Goal: Transaction & Acquisition: Purchase product/service

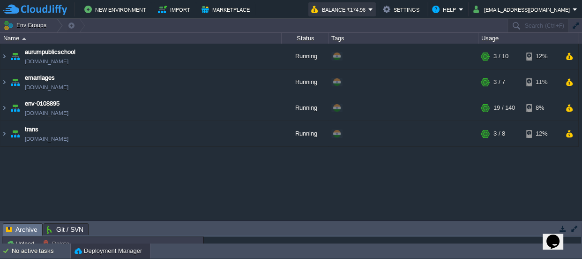
click at [368, 11] on button "Balance ₹174.96" at bounding box center [339, 9] width 57 height 11
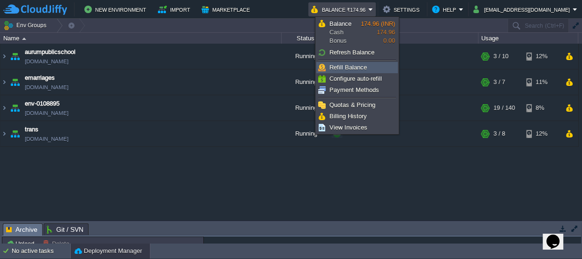
click at [355, 65] on span "Refill Balance" at bounding box center [347, 67] width 37 height 7
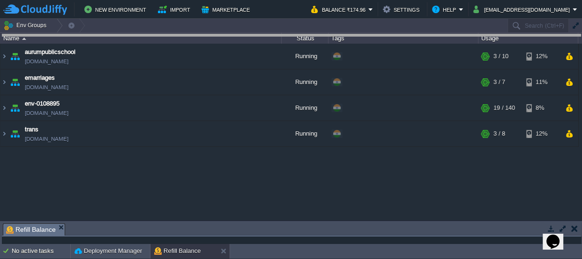
drag, startPoint x: 331, startPoint y: 227, endPoint x: 331, endPoint y: -26, distance: 252.9
click at [331, 0] on html "New Environment Import Marketplace Bonus ₹0.00 Upgrade Account Balance ₹174.96 …" at bounding box center [291, 129] width 582 height 259
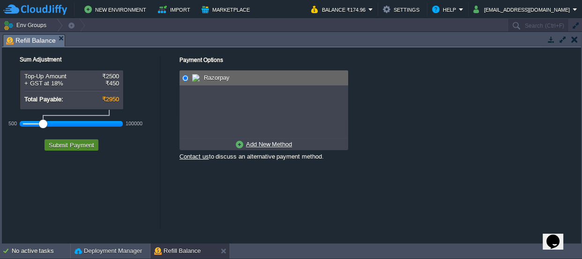
click at [81, 145] on button "Submit Payment" at bounding box center [71, 145] width 51 height 8
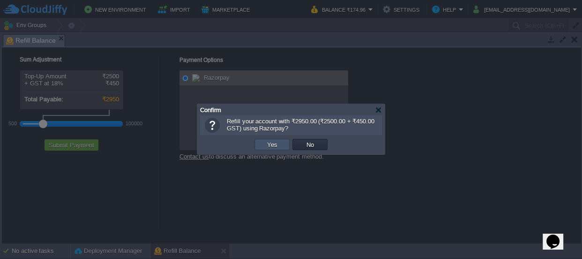
click at [267, 144] on button "Yes" at bounding box center [272, 144] width 16 height 8
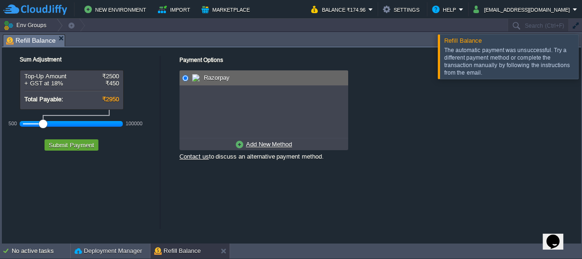
click at [269, 143] on u "Add New Method" at bounding box center [269, 144] width 46 height 7
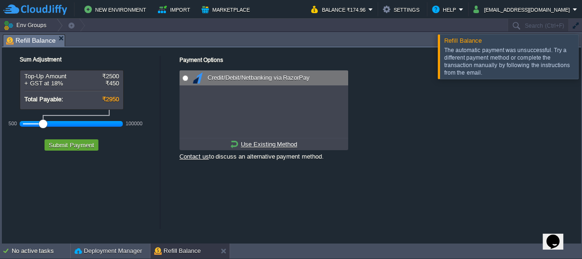
radio input "true"
click at [232, 76] on span "Credit/Debit/Netbanking via RazorPay" at bounding box center [257, 77] width 104 height 7
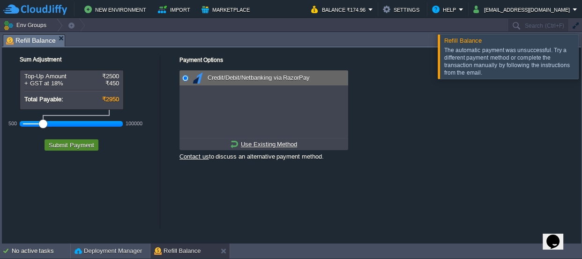
click at [80, 146] on button "Submit Payment" at bounding box center [71, 145] width 51 height 8
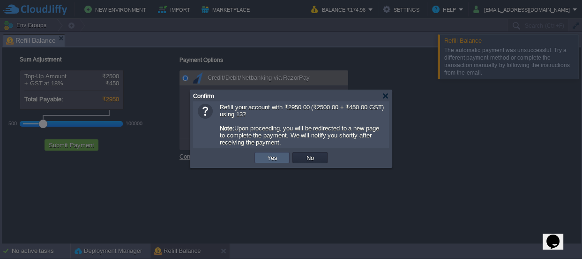
click at [263, 156] on td "Yes" at bounding box center [271, 157] width 35 height 11
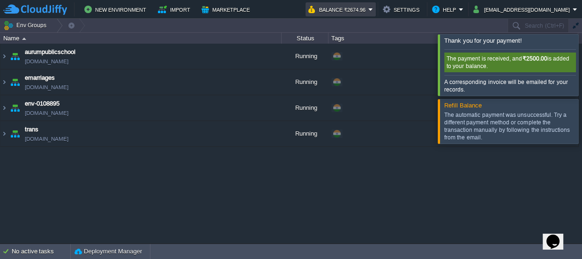
click at [368, 12] on button "Balance ₹2674.96" at bounding box center [338, 9] width 60 height 11
click at [343, 192] on div "aurumpublicschool aurumpublicschool.cloudjiffy.net Running + Add to Env Group R…" at bounding box center [291, 144] width 582 height 200
click at [581, 74] on div at bounding box center [593, 64] width 0 height 61
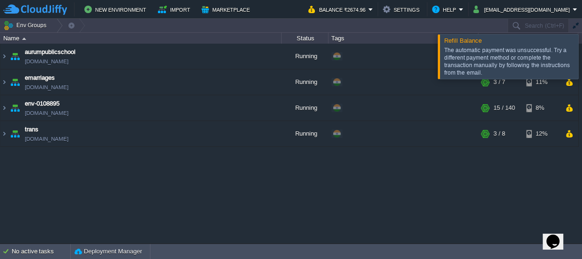
click at [581, 47] on div at bounding box center [593, 56] width 0 height 44
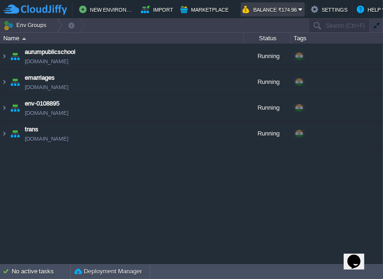
click at [275, 9] on button "Balance ₹174.96" at bounding box center [271, 9] width 56 height 11
